Goal: Task Accomplishment & Management: Manage account settings

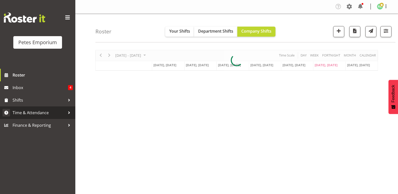
click at [38, 111] on span "Time & Attendance" at bounding box center [39, 113] width 53 height 8
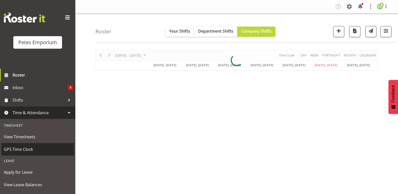
click at [27, 148] on span "GPS Time Clock" at bounding box center [38, 150] width 68 height 8
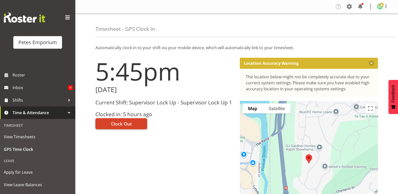
click at [131, 124] on span "Clock Out" at bounding box center [121, 124] width 21 height 7
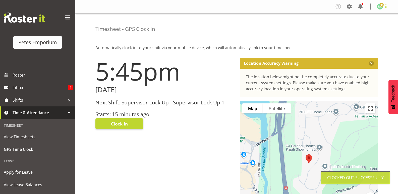
click at [385, 6] on span at bounding box center [386, 6] width 6 height 6
click at [363, 28] on link "Log Out" at bounding box center [365, 26] width 48 height 9
